Goal: Information Seeking & Learning: Learn about a topic

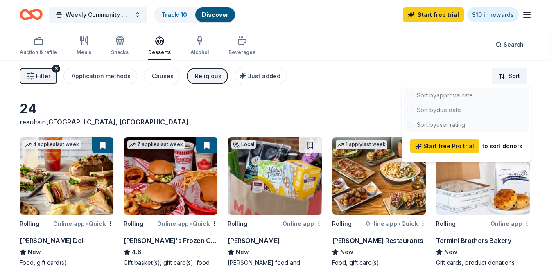
click at [512, 77] on html "Weekly Community Mentorship Program for Youth & Adults Track · 10 Discover Star…" at bounding box center [278, 133] width 556 height 266
click at [448, 96] on div at bounding box center [466, 110] width 125 height 44
click at [496, 148] on div "to sort donors" at bounding box center [503, 146] width 40 height 10
click at [43, 75] on html "Weekly Community Mentorship Program for Youth & Adults Track · 10 Discover Star…" at bounding box center [278, 133] width 556 height 266
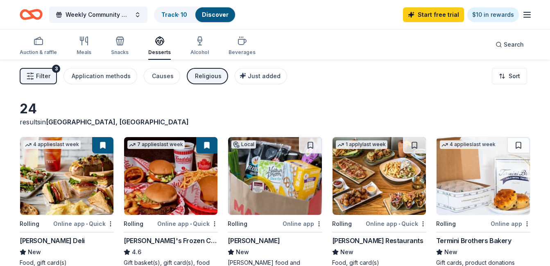
click at [43, 75] on span "Filter" at bounding box center [43, 76] width 14 height 10
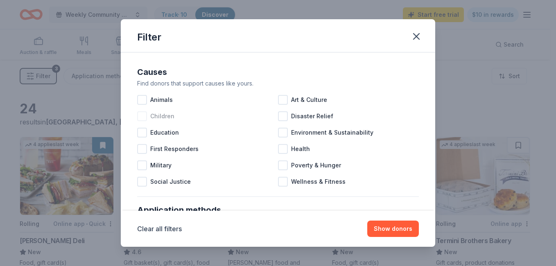
click at [144, 116] on div at bounding box center [142, 116] width 10 height 10
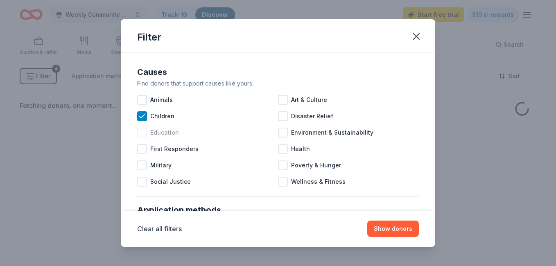
click at [144, 131] on div at bounding box center [142, 133] width 10 height 10
click at [143, 166] on div at bounding box center [142, 166] width 10 height 10
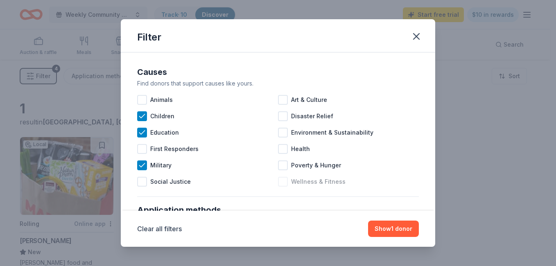
click at [282, 181] on div at bounding box center [283, 182] width 10 height 10
click at [281, 165] on div at bounding box center [283, 166] width 10 height 10
click at [278, 144] on div at bounding box center [283, 149] width 10 height 10
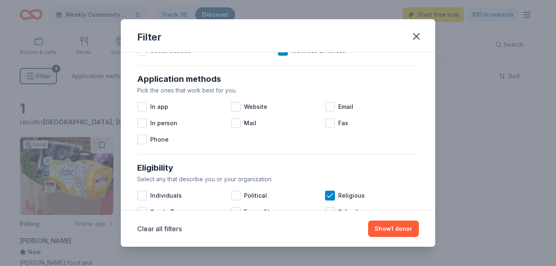
scroll to position [135, 0]
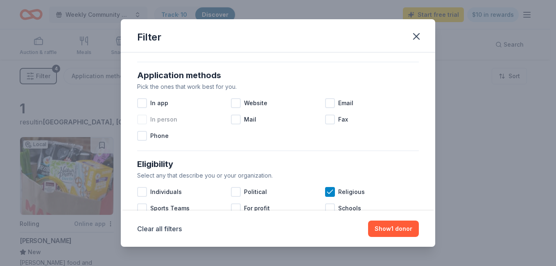
click at [143, 122] on div at bounding box center [142, 120] width 10 height 10
click at [326, 102] on div at bounding box center [330, 103] width 10 height 10
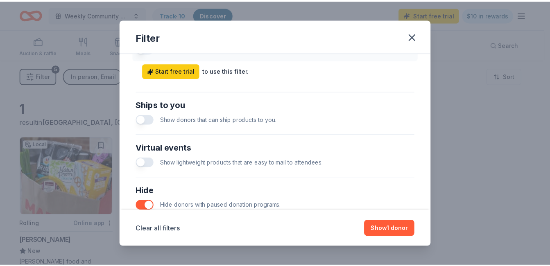
scroll to position [357, 0]
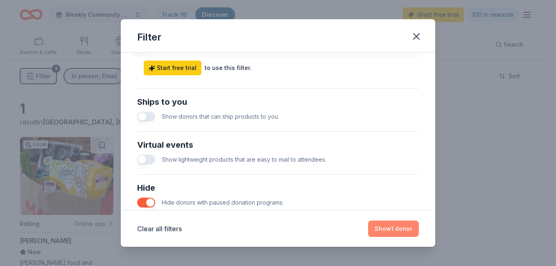
click at [391, 226] on button "Show 1 donor" at bounding box center [393, 229] width 51 height 16
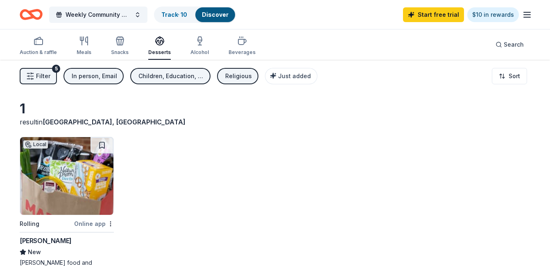
scroll to position [206, 0]
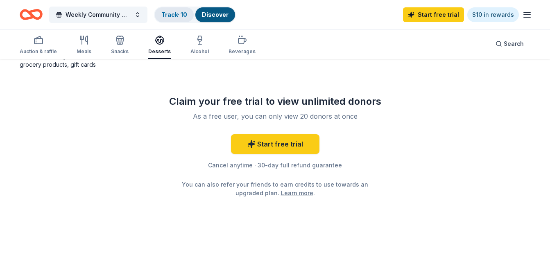
click at [159, 14] on div "Track · 10" at bounding box center [174, 14] width 39 height 15
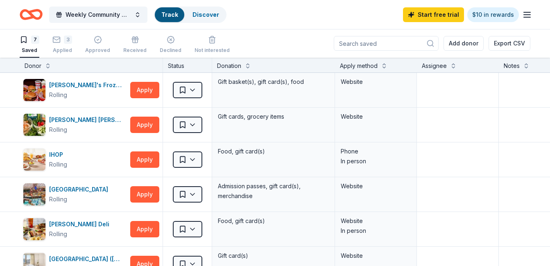
scroll to position [0, 0]
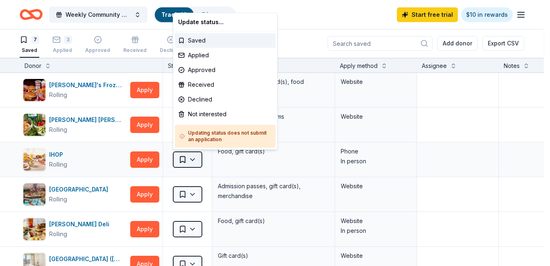
click at [184, 158] on html "Weekly Community Mentorship Program for Youth & Adults Track · 10 Discover Star…" at bounding box center [275, 133] width 550 height 266
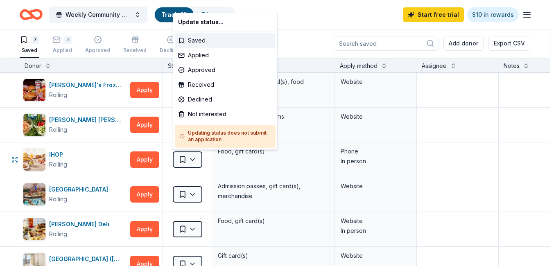
click at [196, 40] on div "Saved" at bounding box center [225, 40] width 101 height 15
click at [425, 122] on html "Weekly Community Mentorship Program for Youth & Adults Track · 10 Discover Star…" at bounding box center [278, 133] width 556 height 266
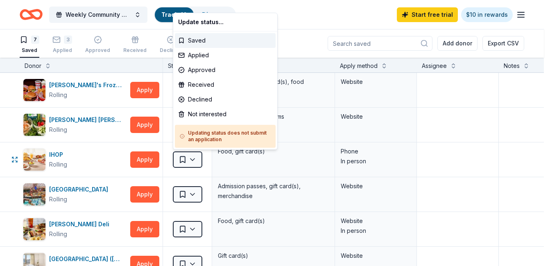
click at [301, 29] on html "Weekly Community Mentorship Program for Youth & Adults Track · 10 Discover Star…" at bounding box center [275, 133] width 550 height 266
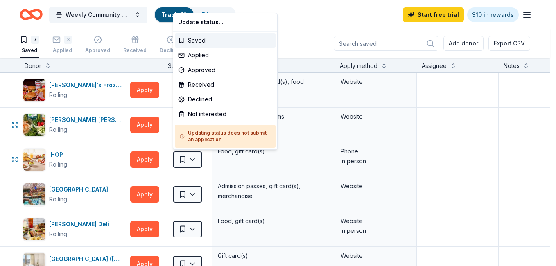
click at [464, 135] on html "Weekly Community Mentorship Program for Youth & Adults Track · 10 Discover Star…" at bounding box center [278, 133] width 556 height 266
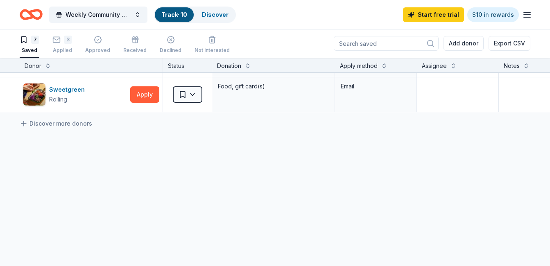
scroll to position [0, 0]
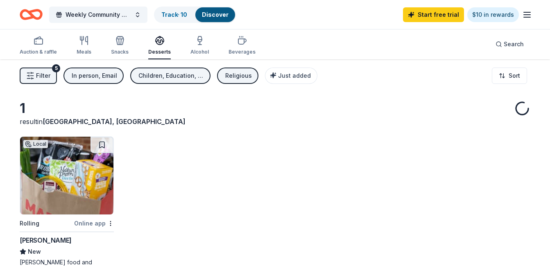
scroll to position [206, 0]
